Goal: Transaction & Acquisition: Purchase product/service

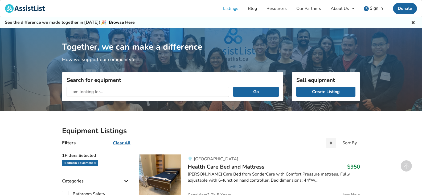
scroll to position [209, 0]
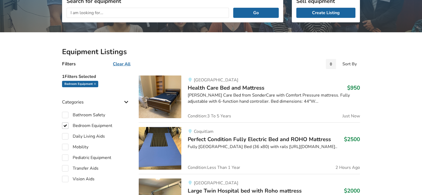
scroll to position [80, 0]
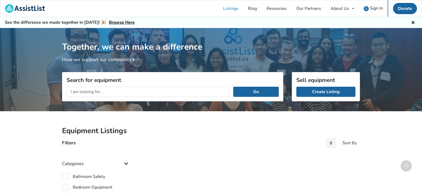
scroll to position [209, 0]
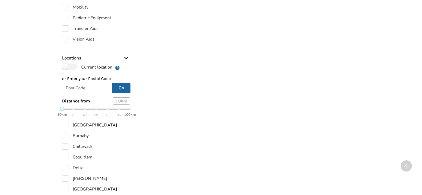
checkbox input "true"
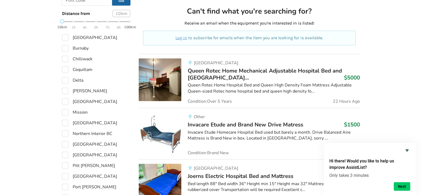
scroll to position [316, 0]
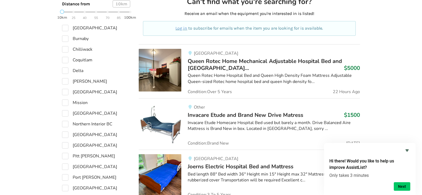
click at [271, 117] on span "Invacare Etude and Brand New Drive Matress" at bounding box center [246, 114] width 116 height 7
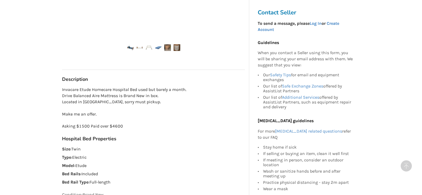
scroll to position [107, 0]
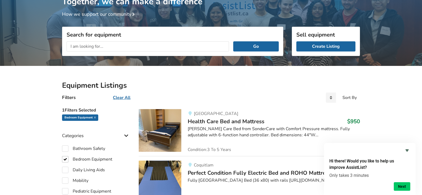
scroll to position [53, 0]
